Goal: Transaction & Acquisition: Download file/media

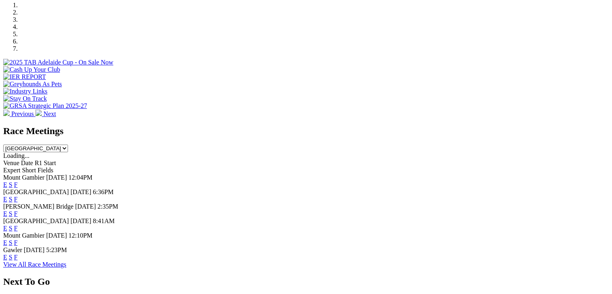
scroll to position [253, 0]
click at [18, 181] on link "F" at bounding box center [16, 184] width 4 height 7
click at [18, 196] on link "F" at bounding box center [16, 199] width 4 height 7
click at [68, 144] on select "South Australia New South Wales Northern Territory Queensland Tasmania Victoria…" at bounding box center [35, 148] width 65 height 8
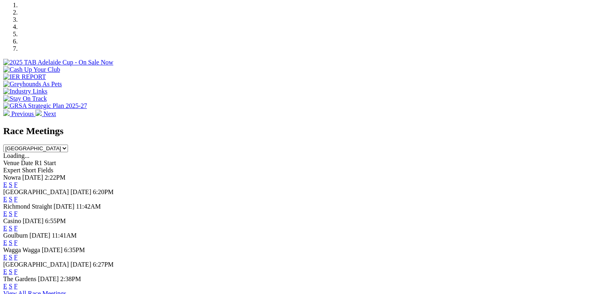
click at [18, 181] on link "F" at bounding box center [16, 184] width 4 height 7
click at [18, 196] on link "F" at bounding box center [16, 199] width 4 height 7
click at [18, 210] on link "F" at bounding box center [16, 213] width 4 height 7
click at [18, 224] on link "F" at bounding box center [16, 227] width 4 height 7
click at [68, 144] on select "South Australia New South Wales Northern Territory Queensland Tasmania Victoria…" at bounding box center [35, 148] width 65 height 8
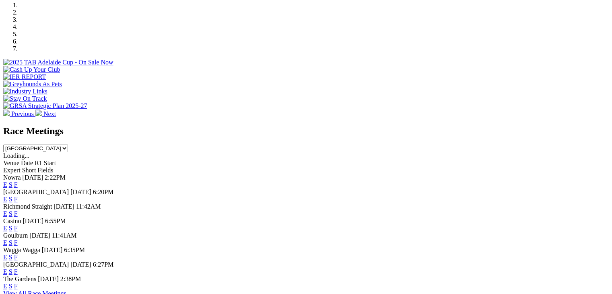
click at [68, 144] on select "South Australia New South Wales Northern Territory Queensland Tasmania Victoria…" at bounding box center [35, 148] width 65 height 8
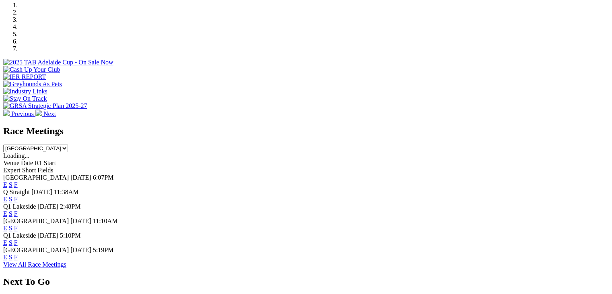
click at [18, 181] on link "F" at bounding box center [16, 184] width 4 height 7
click at [18, 196] on link "F" at bounding box center [16, 199] width 4 height 7
click at [68, 144] on select "South Australia New South Wales Northern Territory Queensland Tasmania Victoria…" at bounding box center [35, 148] width 65 height 8
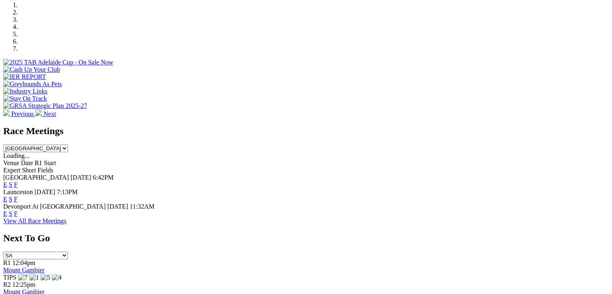
click at [18, 181] on link "F" at bounding box center [16, 184] width 4 height 7
click at [68, 144] on select "South Australia New South Wales Northern Territory Queensland Tasmania Victoria…" at bounding box center [35, 148] width 65 height 8
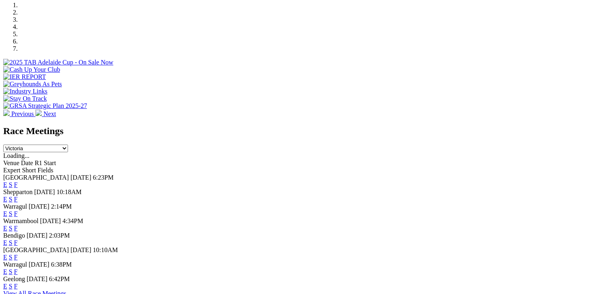
click at [18, 181] on link "F" at bounding box center [16, 184] width 4 height 7
click at [18, 196] on link "F" at bounding box center [16, 199] width 4 height 7
click at [18, 210] on link "F" at bounding box center [16, 213] width 4 height 7
click at [18, 224] on link "F" at bounding box center [16, 227] width 4 height 7
click at [68, 144] on select "South Australia New South Wales Northern Territory Queensland Tasmania Victoria…" at bounding box center [35, 148] width 65 height 8
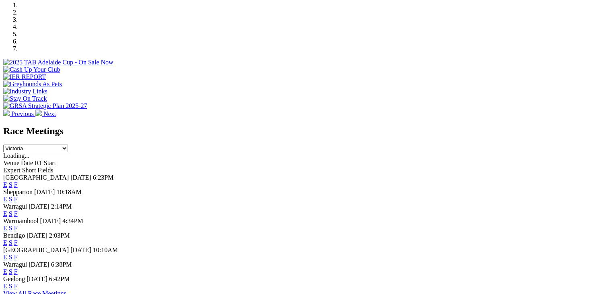
select select "WA"
click at [68, 144] on select "South Australia New South Wales Northern Territory Queensland Tasmania Victoria…" at bounding box center [35, 148] width 65 height 8
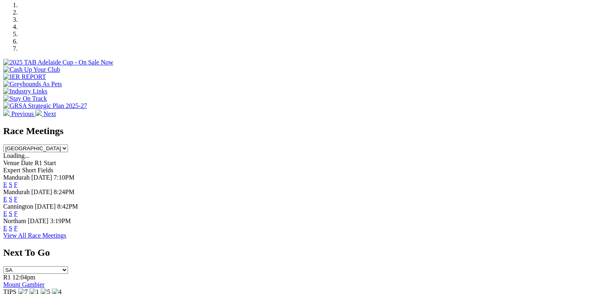
click at [18, 181] on link "F" at bounding box center [16, 184] width 4 height 7
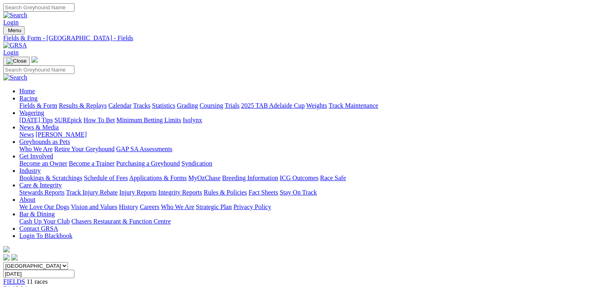
click at [435, 108] on link "CSV (Excel)" at bounding box center [418, 104] width 33 height 7
click at [435, 105] on link "CSV (Excel)" at bounding box center [418, 101] width 33 height 7
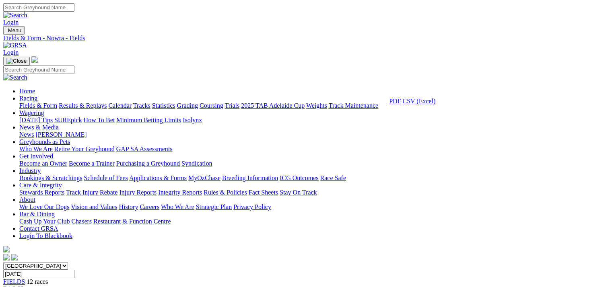
click at [435, 105] on link "CSV (Excel)" at bounding box center [418, 101] width 33 height 7
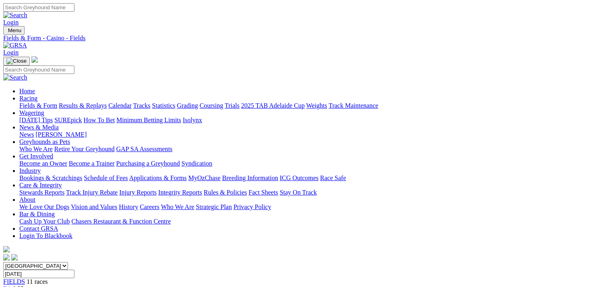
click at [435, 105] on link "CSV (Excel)" at bounding box center [418, 101] width 33 height 7
drag, startPoint x: 447, startPoint y: 179, endPoint x: 464, endPoint y: 184, distance: 17.3
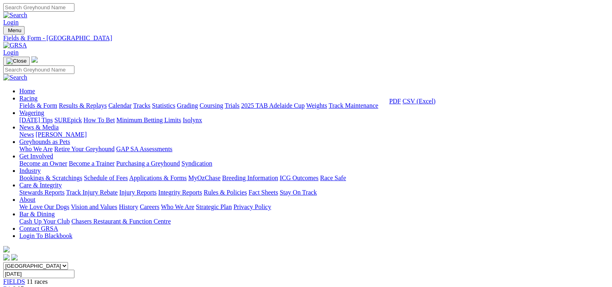
click at [435, 105] on link "CSV (Excel)" at bounding box center [418, 101] width 33 height 7
click at [435, 108] on link "CSV (Excel)" at bounding box center [418, 104] width 33 height 7
click at [435, 105] on link "CSV (Excel)" at bounding box center [418, 101] width 33 height 7
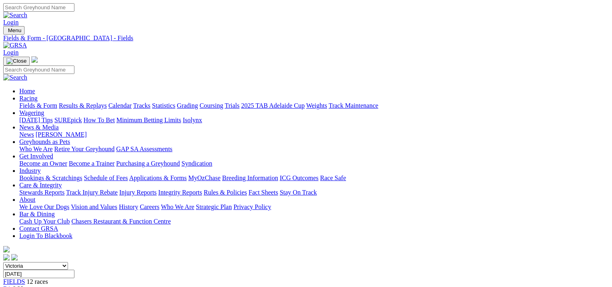
click at [435, 105] on link "CSV (Excel)" at bounding box center [418, 101] width 33 height 7
click at [435, 108] on link "CSV (Excel)" at bounding box center [418, 104] width 33 height 7
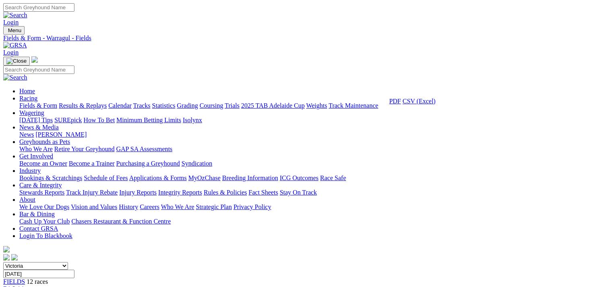
click at [435, 105] on link "CSV (Excel)" at bounding box center [418, 101] width 33 height 7
